Goal: Information Seeking & Learning: Learn about a topic

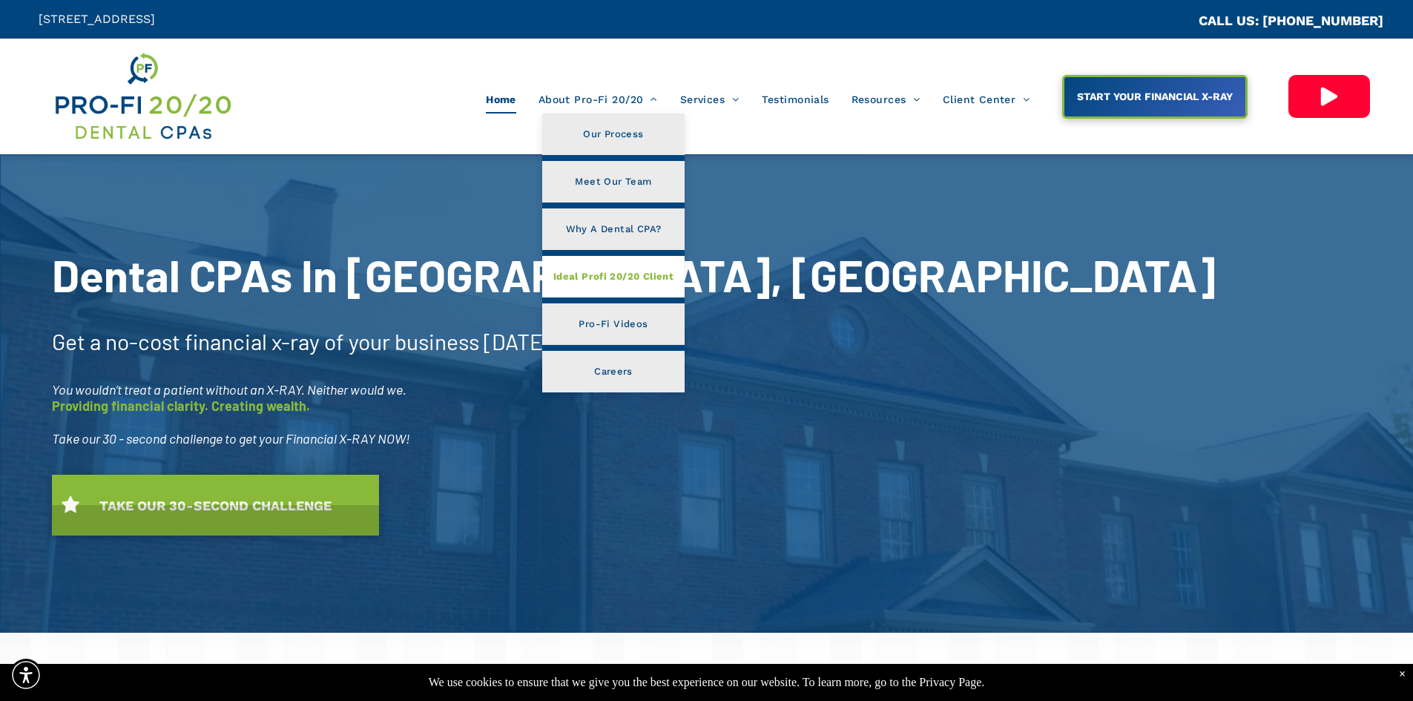
click at [635, 275] on span "Ideal Profi 20/20 Client" at bounding box center [613, 276] width 120 height 19
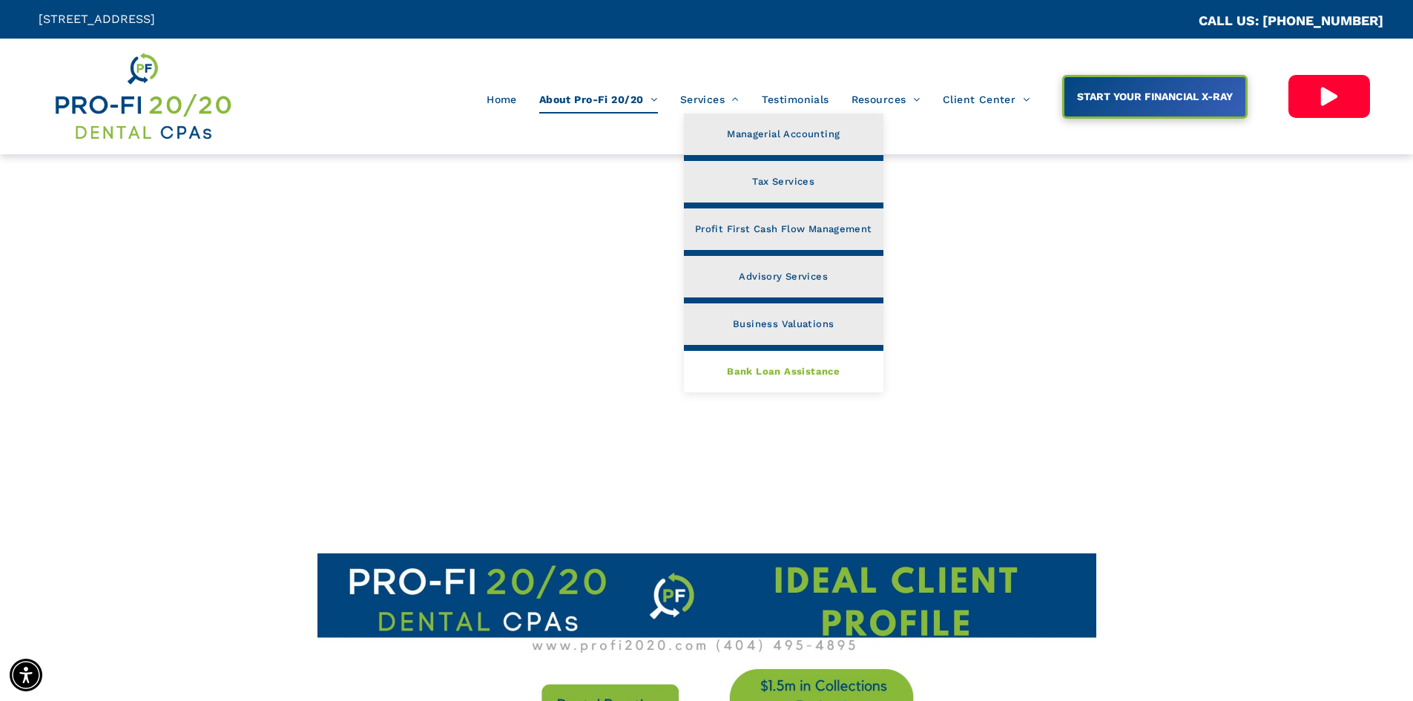
click at [768, 381] on link "Bank Loan Assistance" at bounding box center [784, 372] width 200 height 42
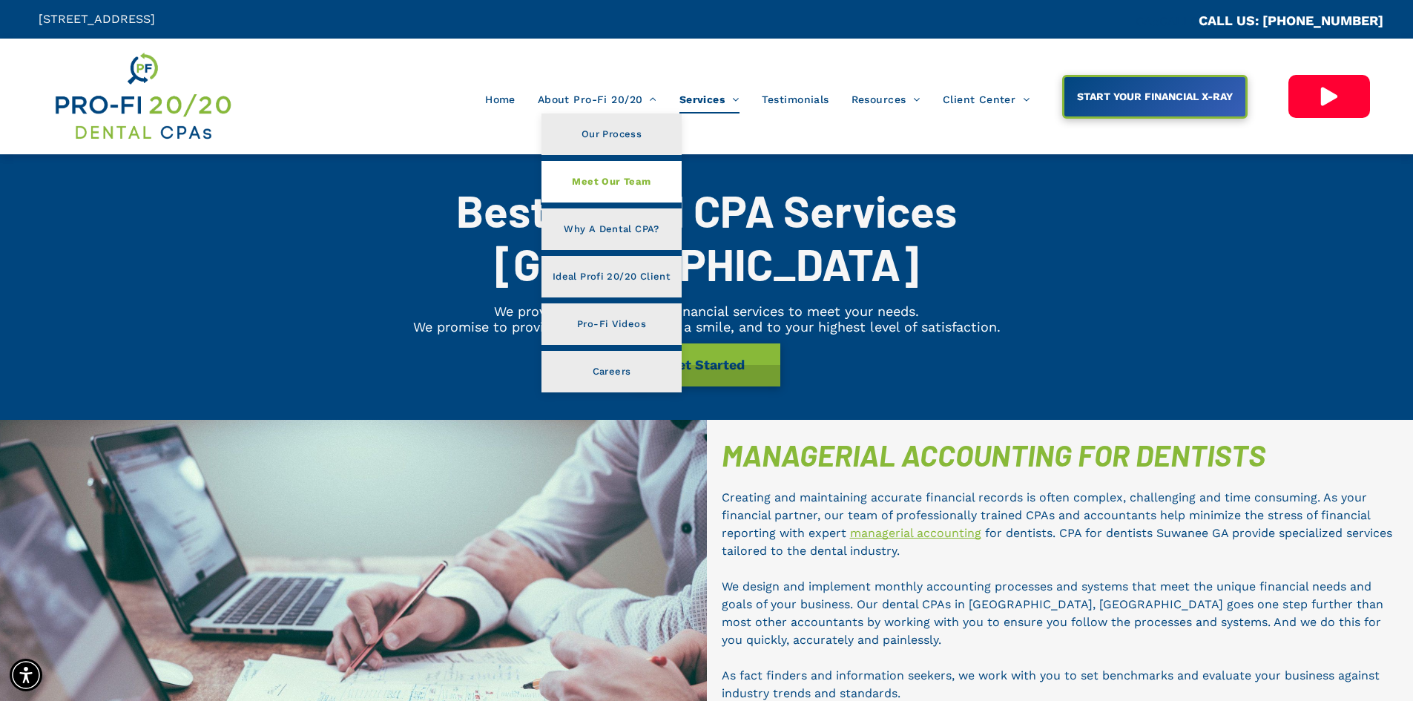
click at [614, 186] on span "Meet Our Team" at bounding box center [611, 181] width 79 height 19
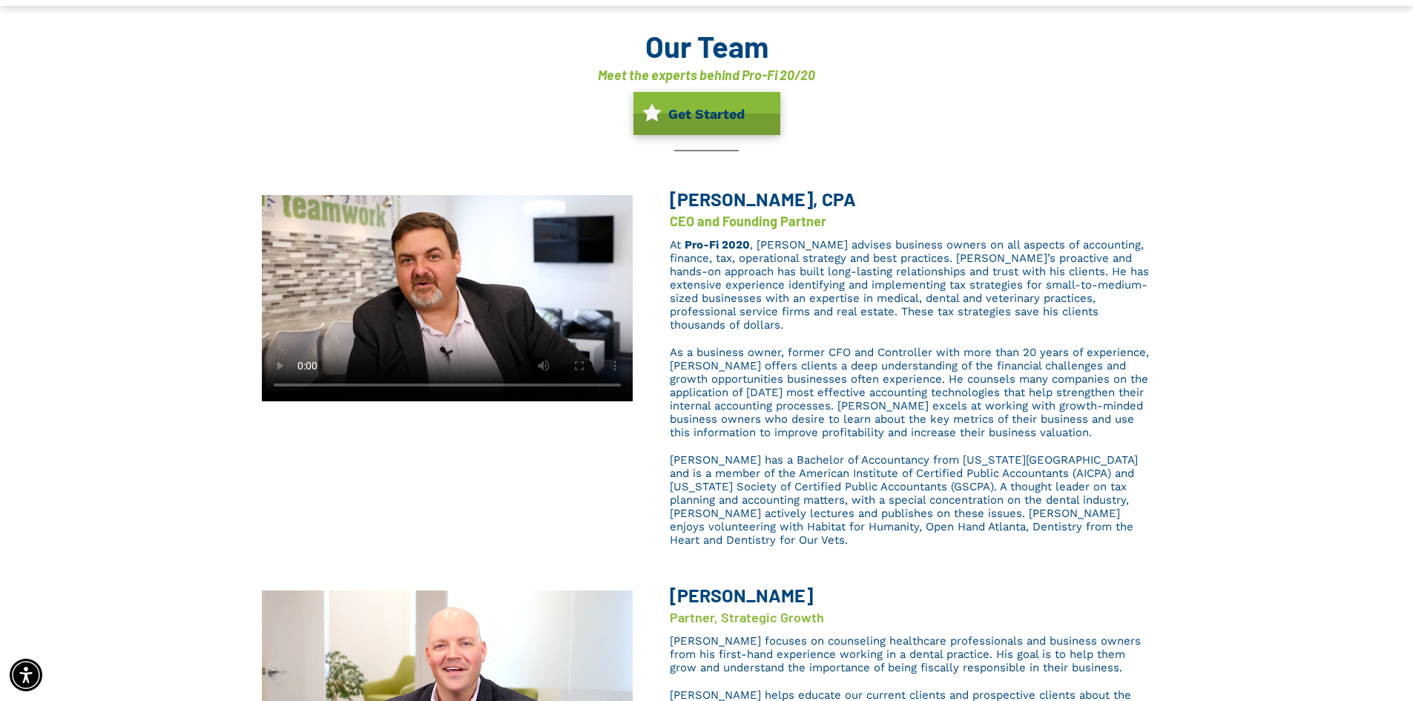
scroll to position [74, 0]
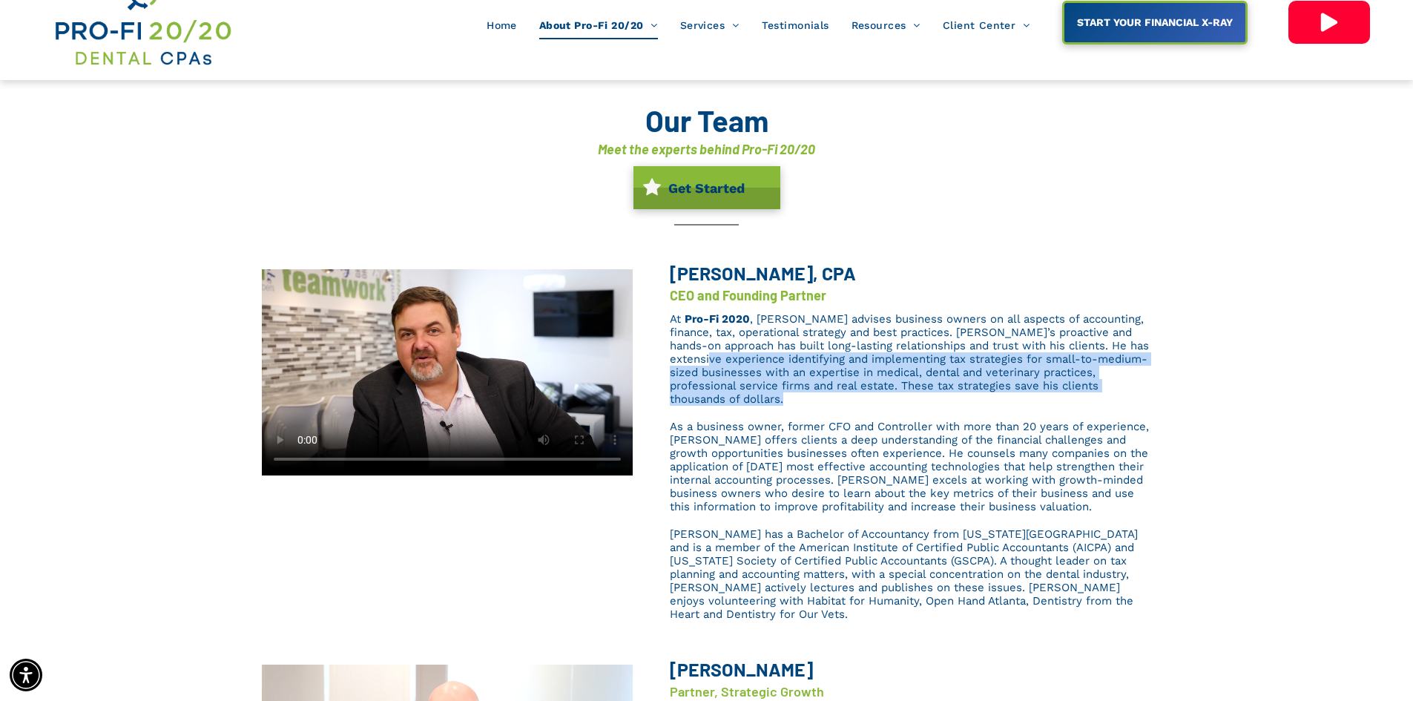
drag, startPoint x: 740, startPoint y: 359, endPoint x: 1165, endPoint y: 403, distance: 427.3
click at [1165, 403] on div "[PERSON_NAME], CPA CEO and Founding Partner At Pro-Fi 2020 , [PERSON_NAME] advi…" at bounding box center [706, 447] width 1413 height 398
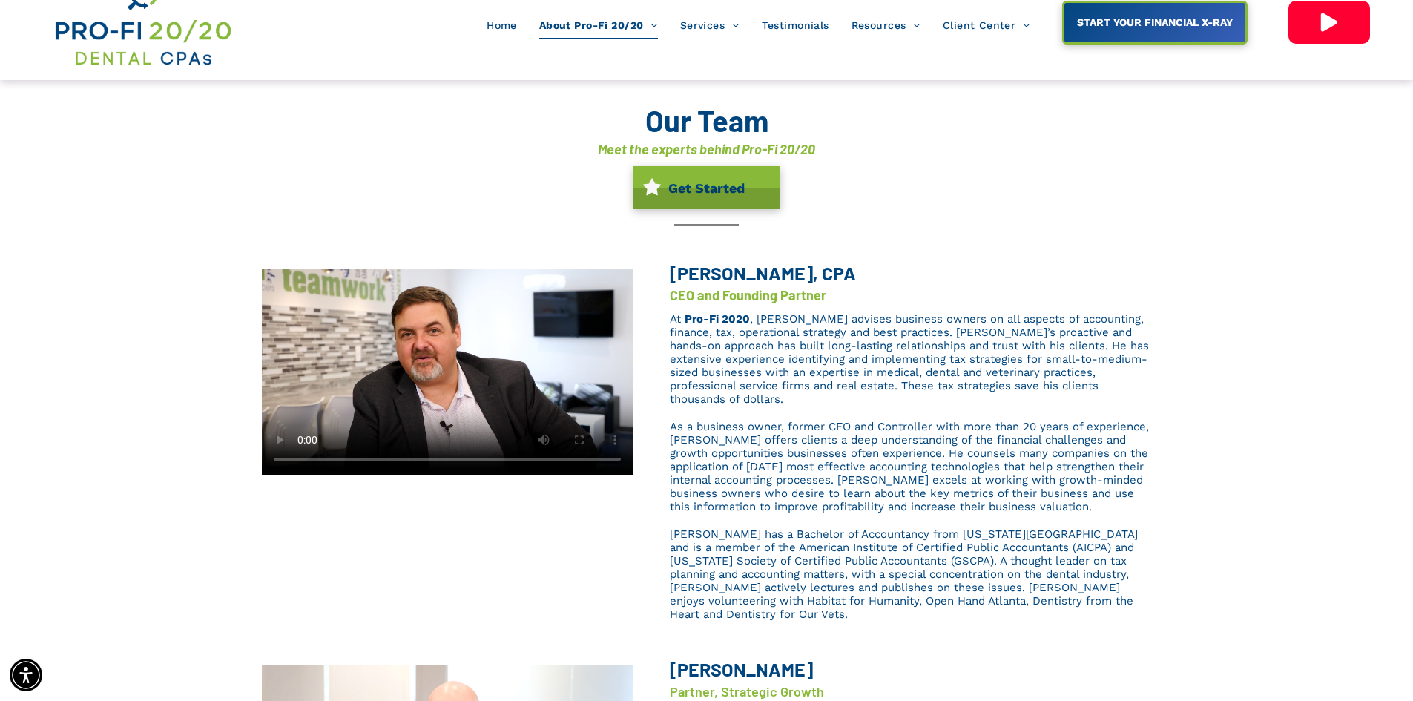
click at [869, 432] on span "As a business owner, former CFO and Controller with more than 20 years of exper…" at bounding box center [909, 466] width 479 height 93
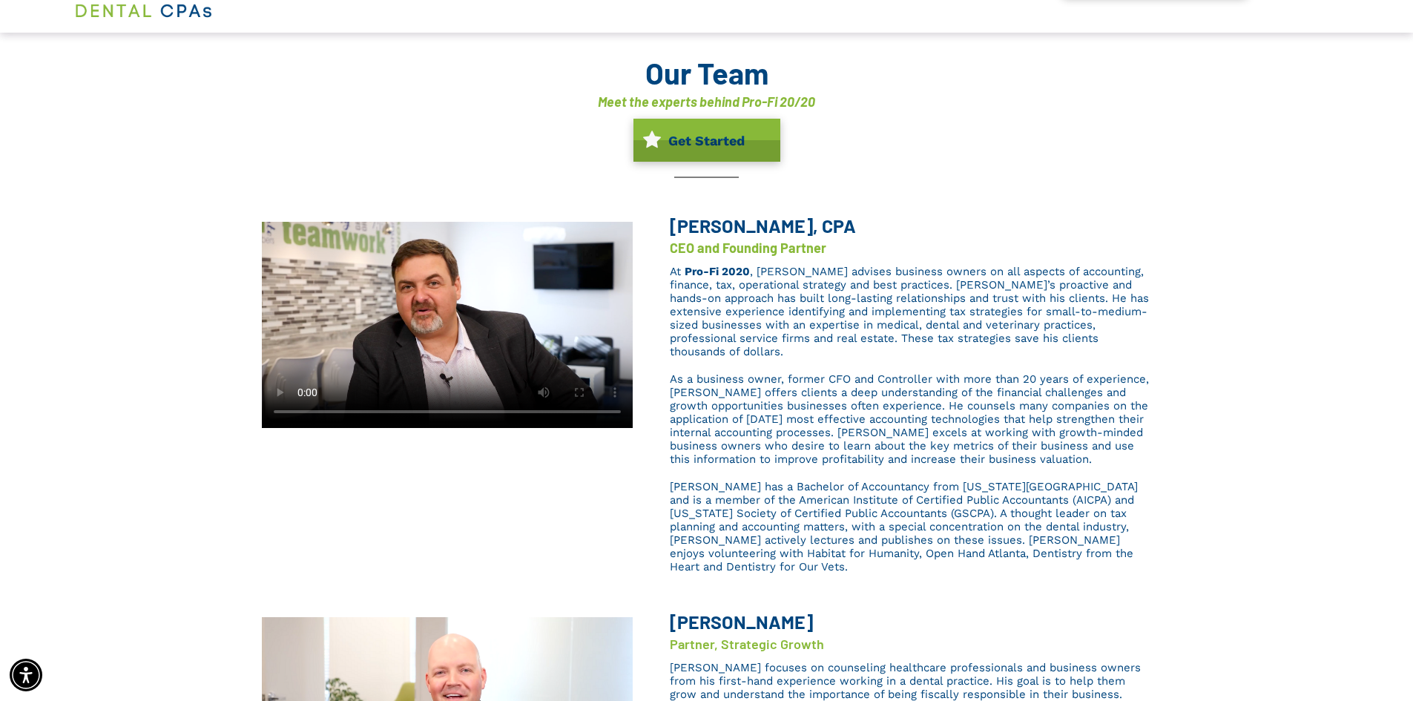
scroll to position [148, 0]
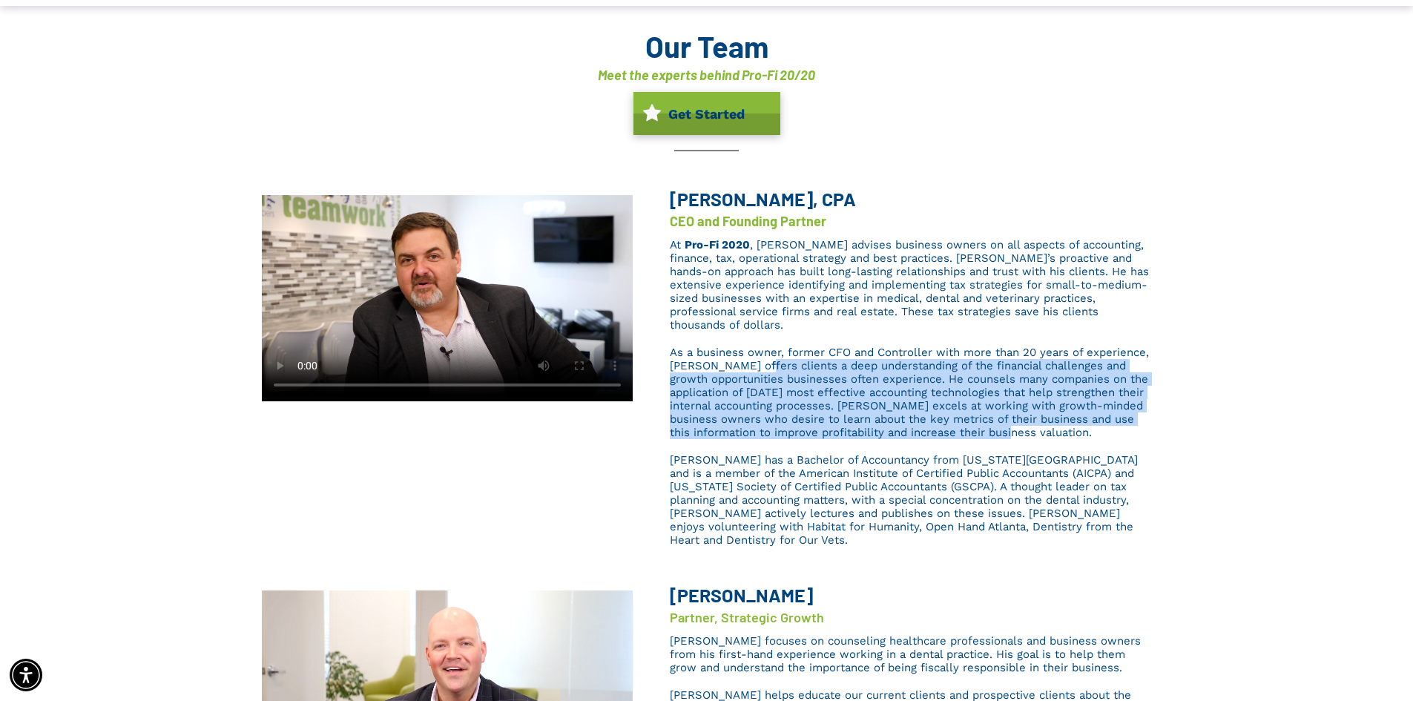
drag, startPoint x: 750, startPoint y: 352, endPoint x: 1070, endPoint y: 419, distance: 327.5
click at [1070, 419] on span "As a business owner, former CFO and Controller with more than 20 years of exper…" at bounding box center [909, 392] width 479 height 93
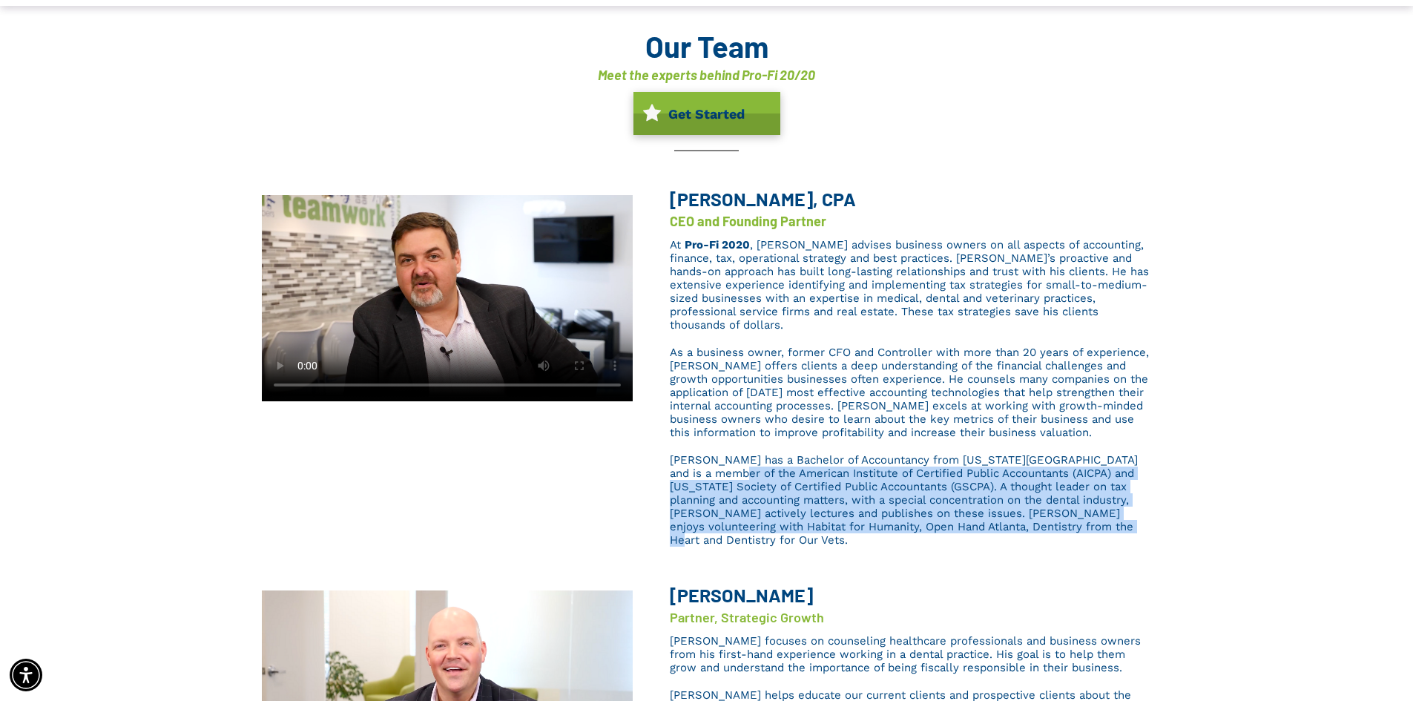
drag, startPoint x: 695, startPoint y: 456, endPoint x: 1028, endPoint y: 528, distance: 340.7
click at [1028, 528] on div "[PERSON_NAME], CPA CEO and Founding Partner At Pro-Fi 2020 , [PERSON_NAME] advi…" at bounding box center [706, 373] width 1413 height 398
drag, startPoint x: 1037, startPoint y: 517, endPoint x: 698, endPoint y: 443, distance: 347.0
click at [698, 453] on p "[PERSON_NAME] has a Bachelor of Accountancy from [US_STATE][GEOGRAPHIC_DATA] an…" at bounding box center [911, 499] width 482 height 93
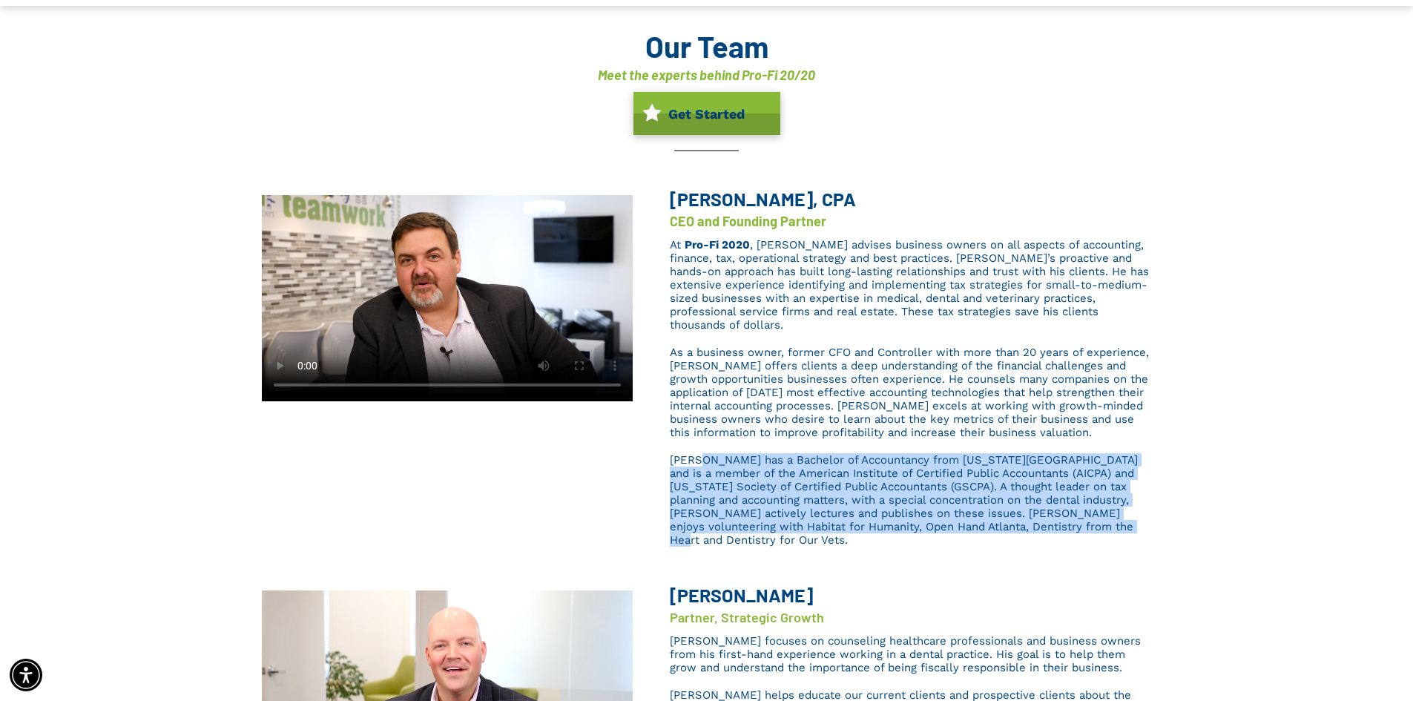
click at [698, 453] on span "[PERSON_NAME] has a Bachelor of Accountancy from [US_STATE][GEOGRAPHIC_DATA] an…" at bounding box center [904, 499] width 468 height 93
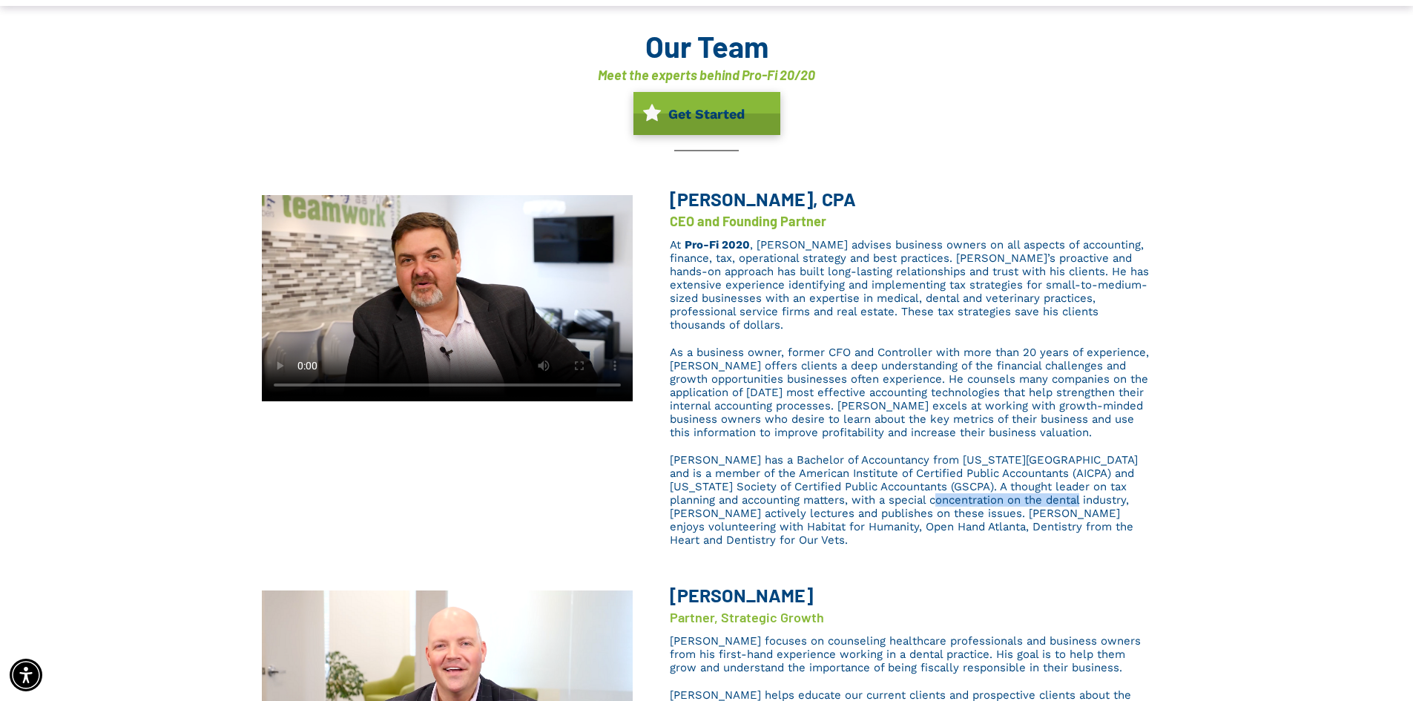
drag, startPoint x: 885, startPoint y: 487, endPoint x: 1020, endPoint y: 490, distance: 135.0
click at [1020, 490] on span "[PERSON_NAME] has a Bachelor of Accountancy from [US_STATE][GEOGRAPHIC_DATA] an…" at bounding box center [904, 499] width 468 height 93
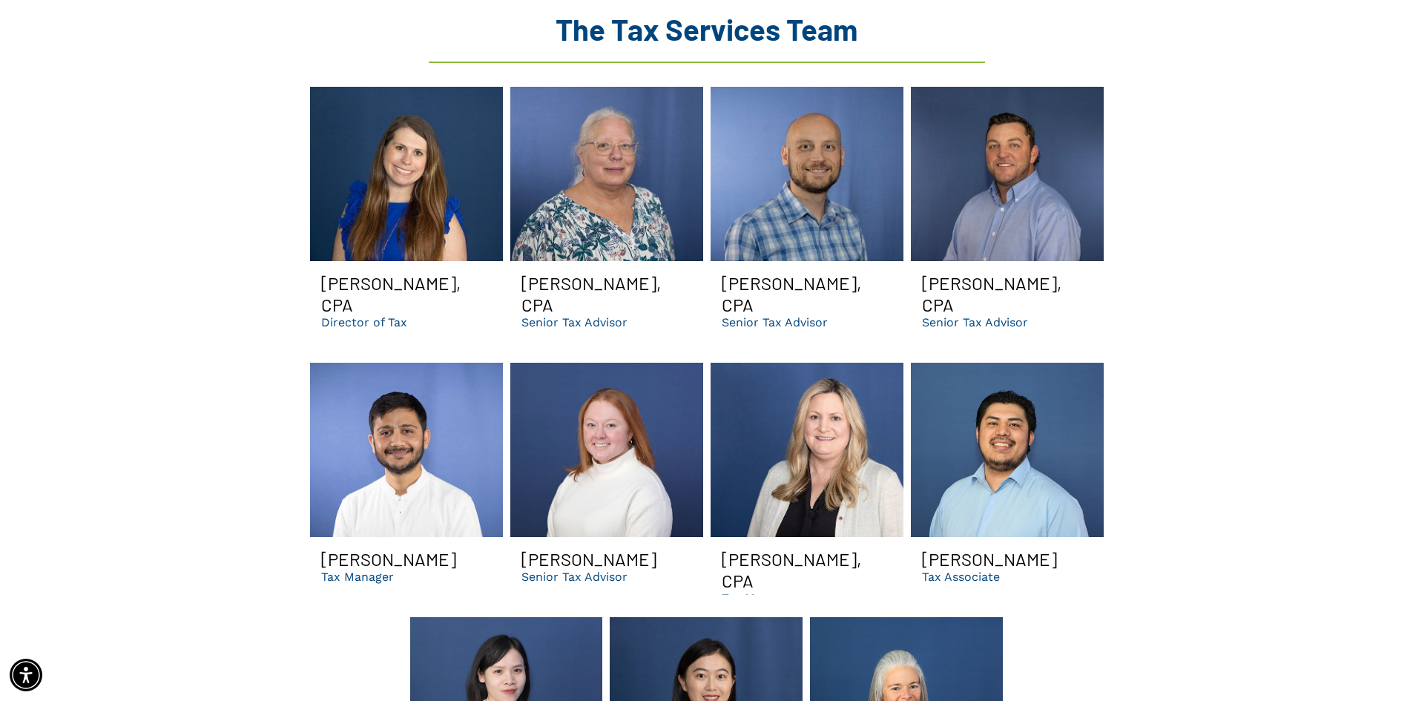
scroll to position [1936, 0]
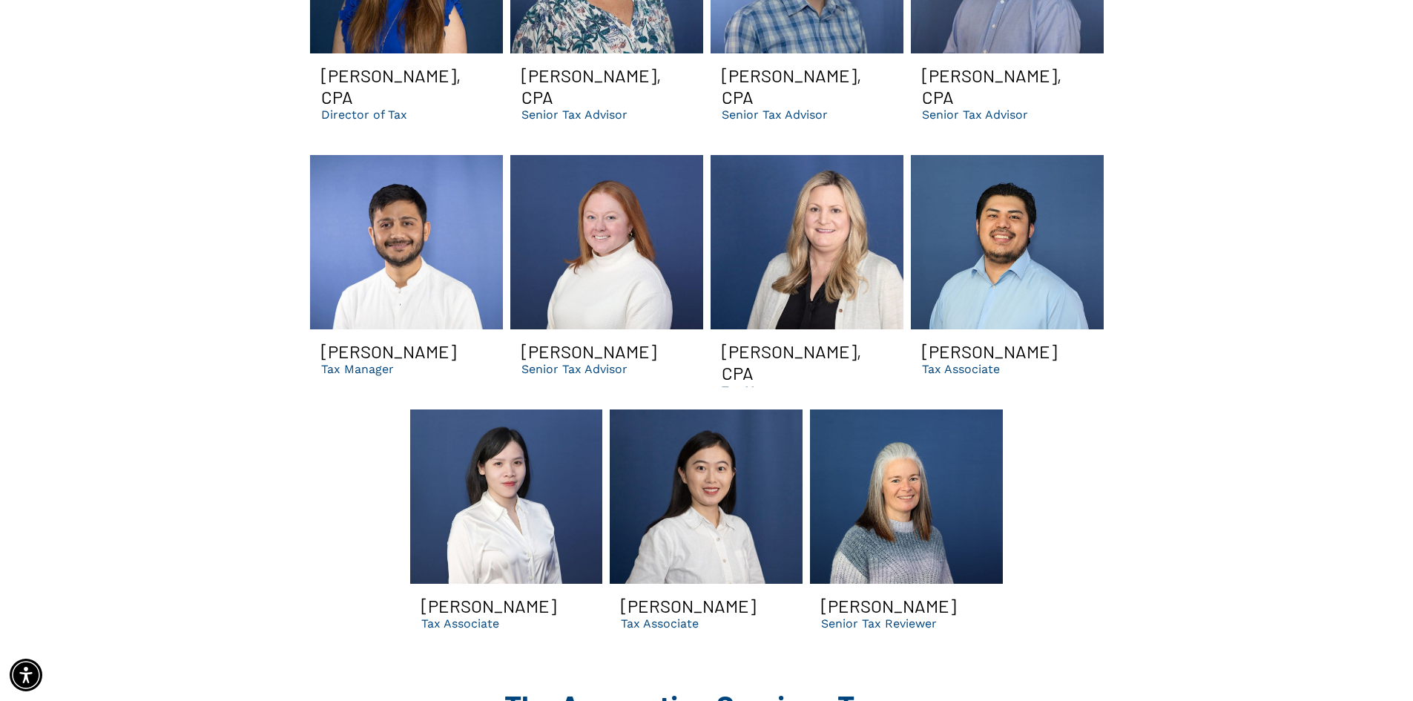
scroll to position [2455, 0]
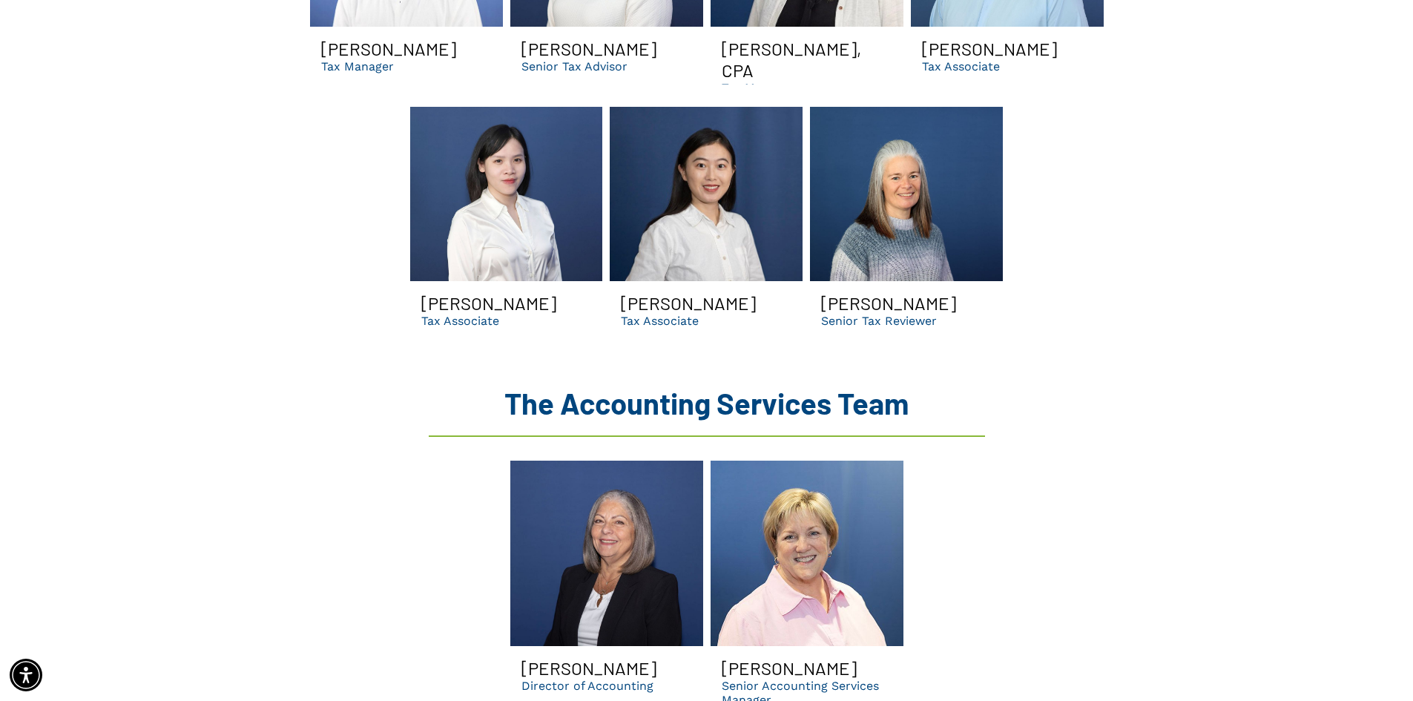
drag, startPoint x: 139, startPoint y: 402, endPoint x: 295, endPoint y: 562, distance: 223.4
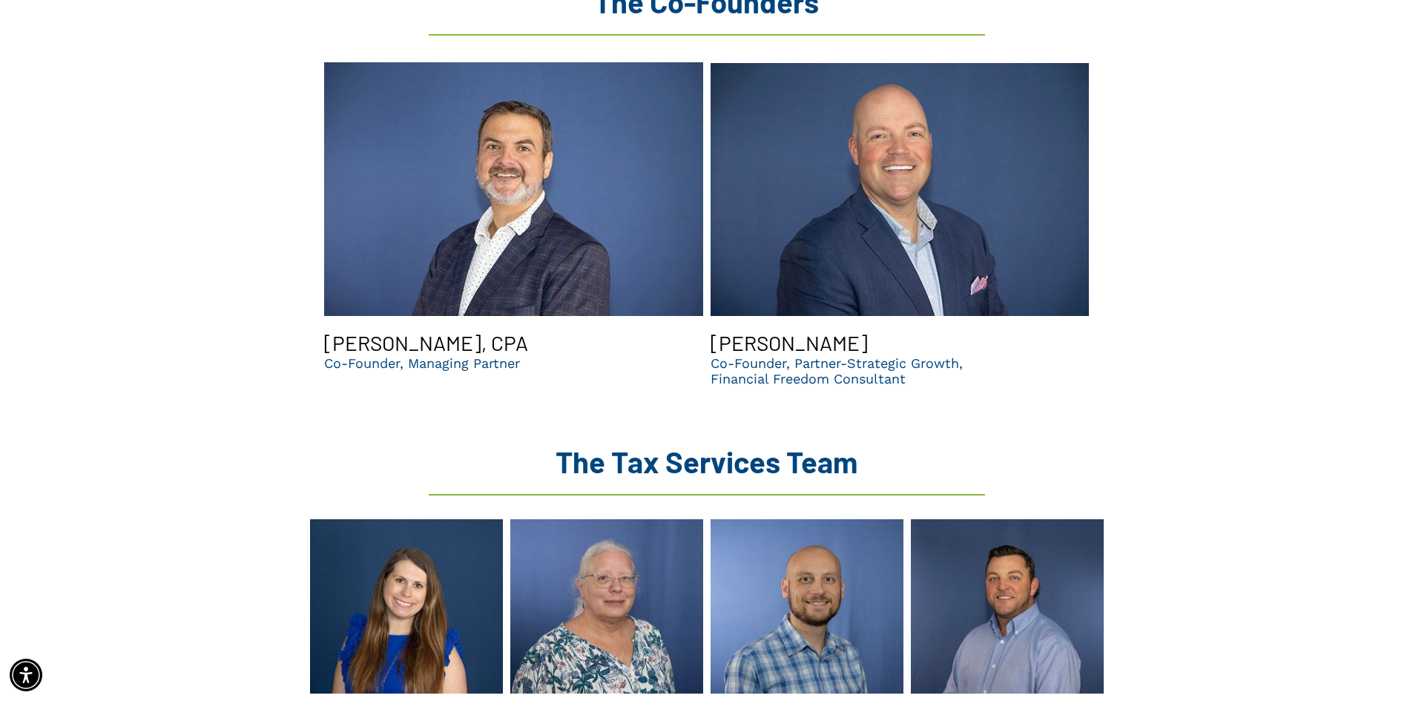
scroll to position [0, 0]
